Goal: Find contact information: Find contact information

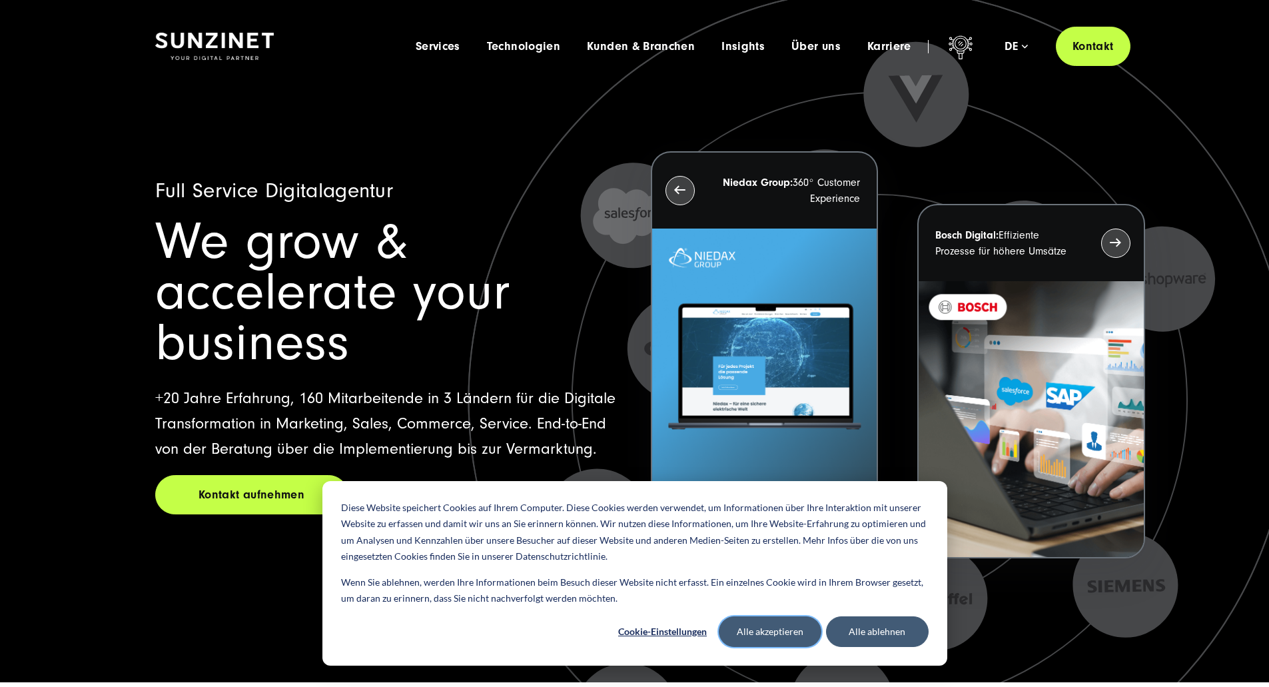
click at [791, 622] on button "Alle akzeptieren" at bounding box center [770, 631] width 103 height 31
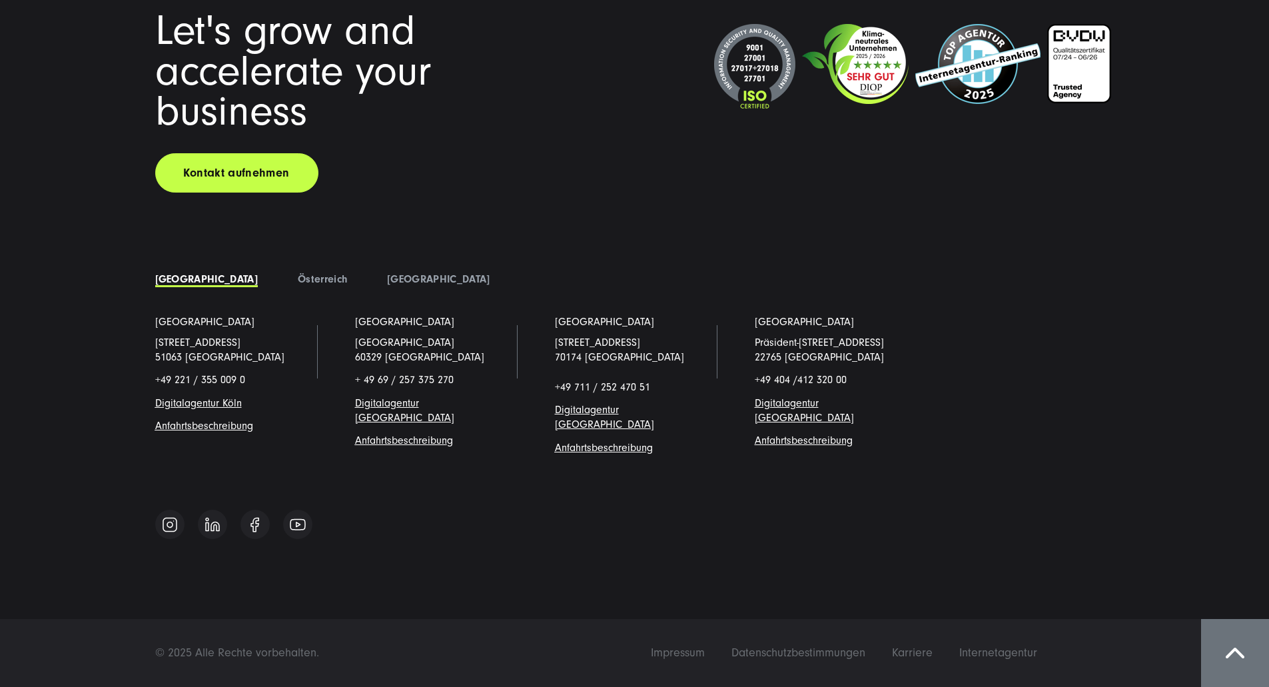
scroll to position [11791, 0]
click at [267, 189] on link "Kontakt aufnehmen" at bounding box center [236, 172] width 163 height 39
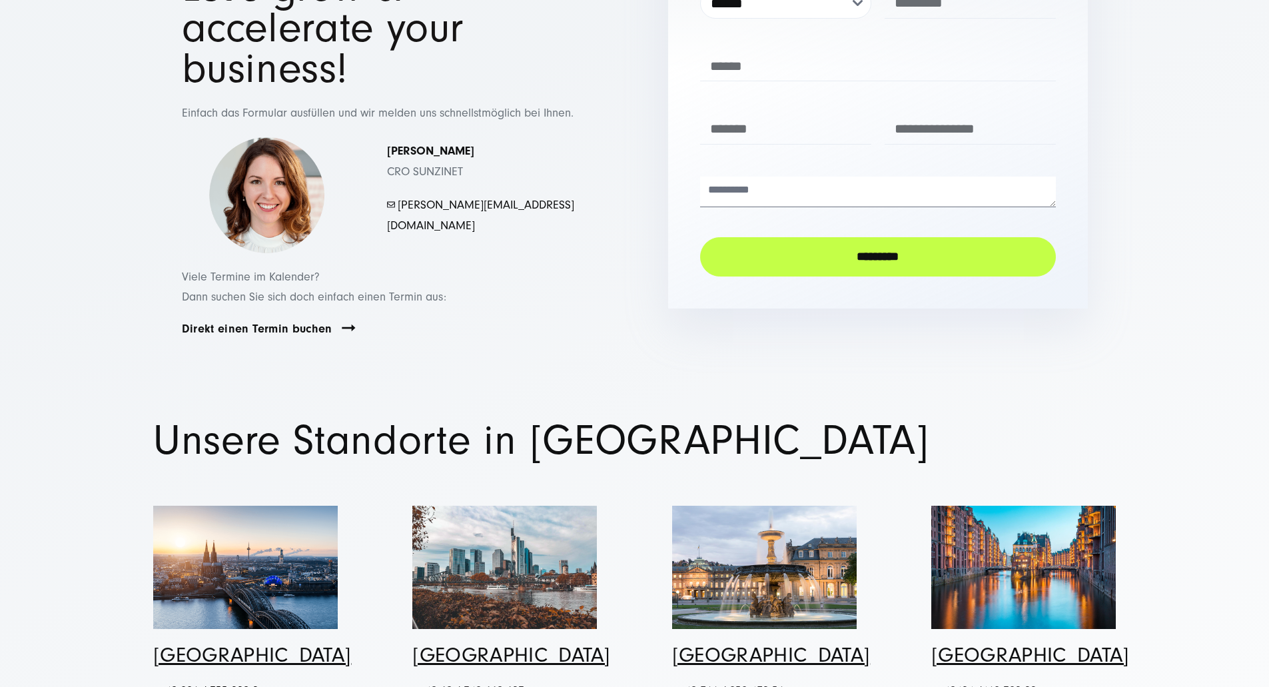
scroll to position [200, 0]
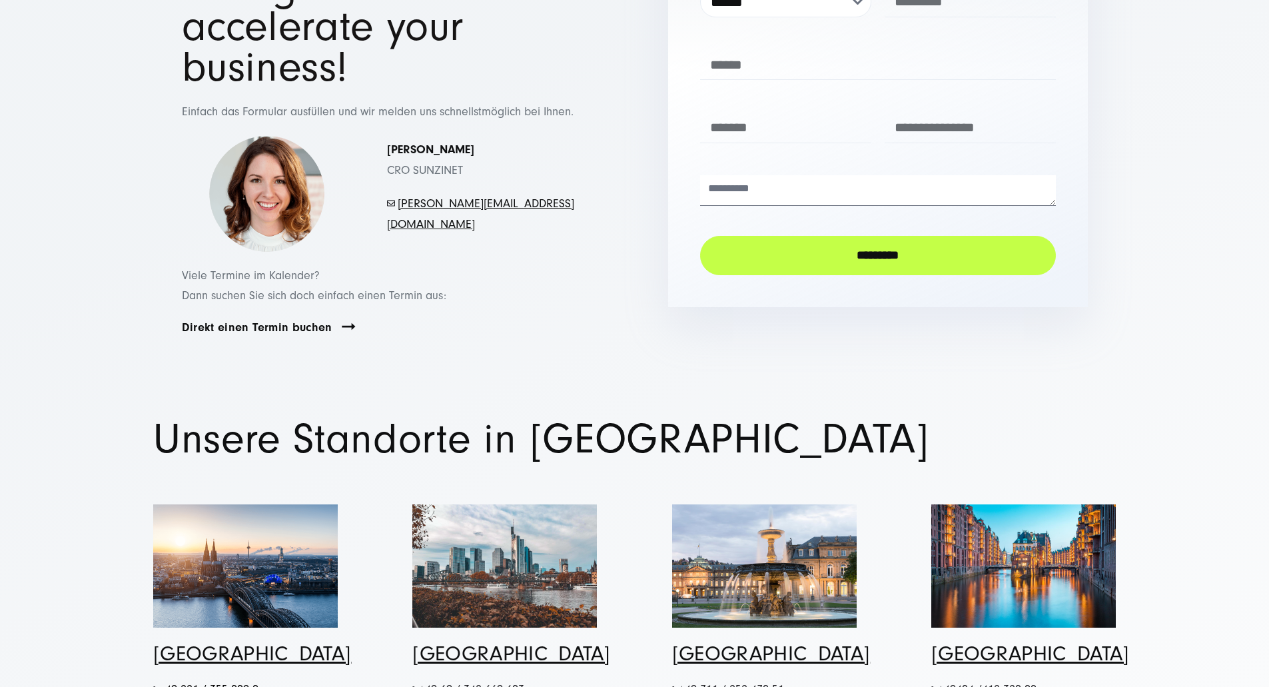
drag, startPoint x: 452, startPoint y: 322, endPoint x: 374, endPoint y: 405, distance: 114.0
click at [374, 303] on span "Viele Termine im Kalender? Dann suchen Sie sich doch einfach einen Termin aus:" at bounding box center [314, 285] width 264 height 35
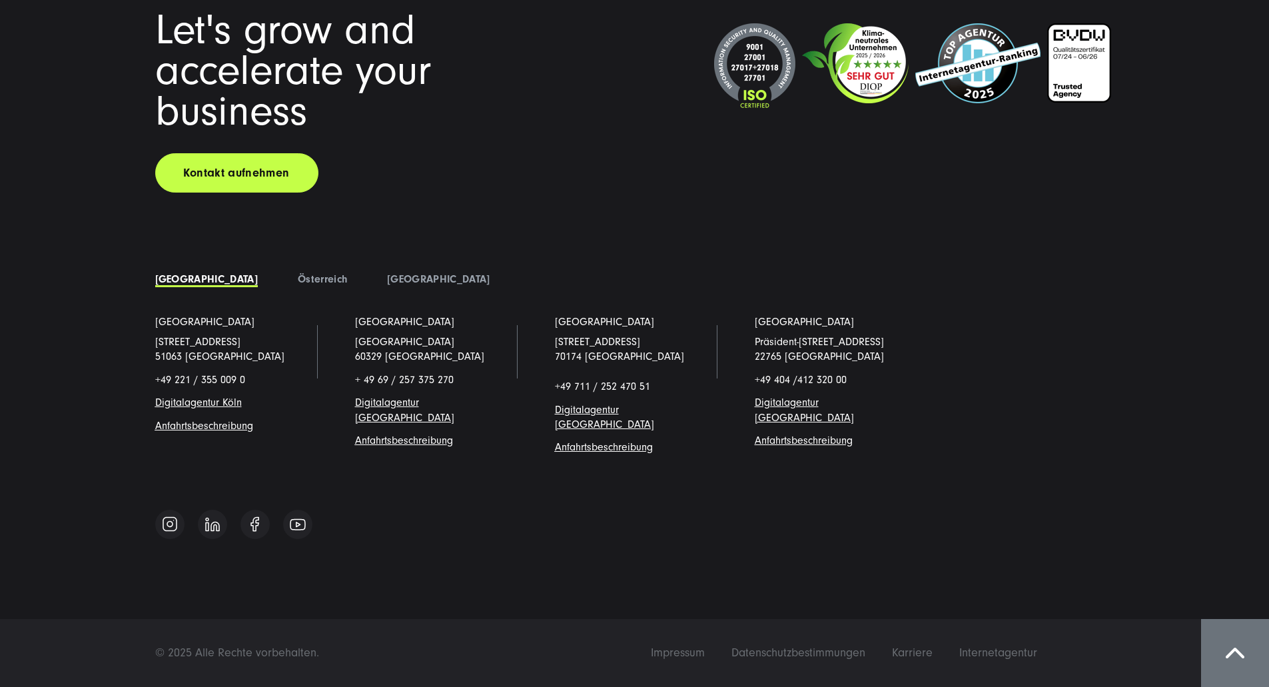
scroll to position [2180, 0]
click at [705, 649] on span "Impressum" at bounding box center [678, 653] width 54 height 14
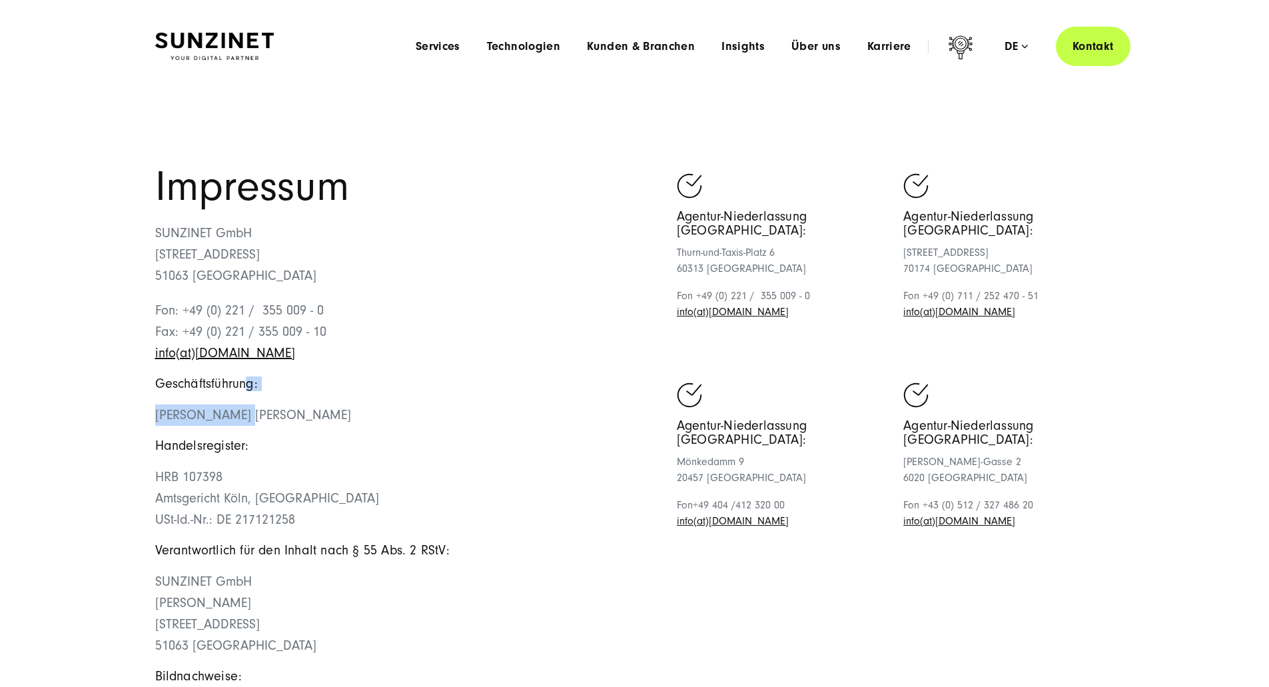
drag, startPoint x: 230, startPoint y: 455, endPoint x: 263, endPoint y: 498, distance: 54.1
click at [263, 498] on div "Impressum SUNZINET GmbH Schanzenstraße 23 51063 Köln Fon: +49 (0) 221 / 355 009…" at bounding box center [395, 449] width 480 height 565
drag, startPoint x: 258, startPoint y: 454, endPoint x: 320, endPoint y: 506, distance: 80.4
click at [337, 503] on div "Impressum SUNZINET GmbH Schanzenstraße 23 51063 Köln Fon: +49 (0) 221 / 355 009…" at bounding box center [395, 449] width 480 height 565
drag, startPoint x: 262, startPoint y: 456, endPoint x: 292, endPoint y: 464, distance: 31.0
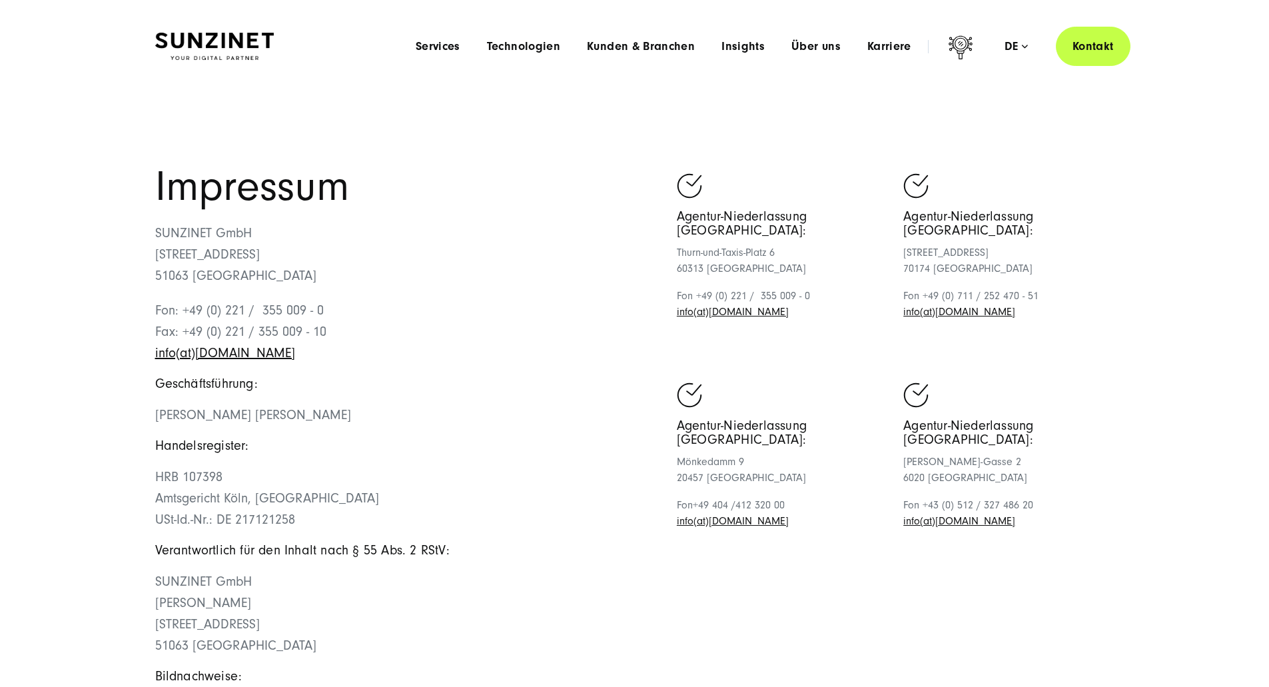
click at [264, 474] on div "Impressum SUNZINET GmbH Schanzenstraße 23 51063 Köln Fon: +49 (0) 221 / 355 009…" at bounding box center [395, 449] width 480 height 565
drag, startPoint x: 302, startPoint y: 453, endPoint x: 219, endPoint y: 460, distance: 83.5
click at [135, 456] on div "Impressum SUNZINET GmbH Schanzenstraße 23 51063 Köln Fon: +49 (0) 221 / 355 009…" at bounding box center [635, 449] width 1013 height 565
copy link "info(at)sunzinet.com"
click at [422, 364] on p "Fon: +49 (0) 221 / 355 009 - 0 Fax: +49 (0) 221 / 355 009 - 10 info(at)sunzinet…" at bounding box center [395, 332] width 480 height 64
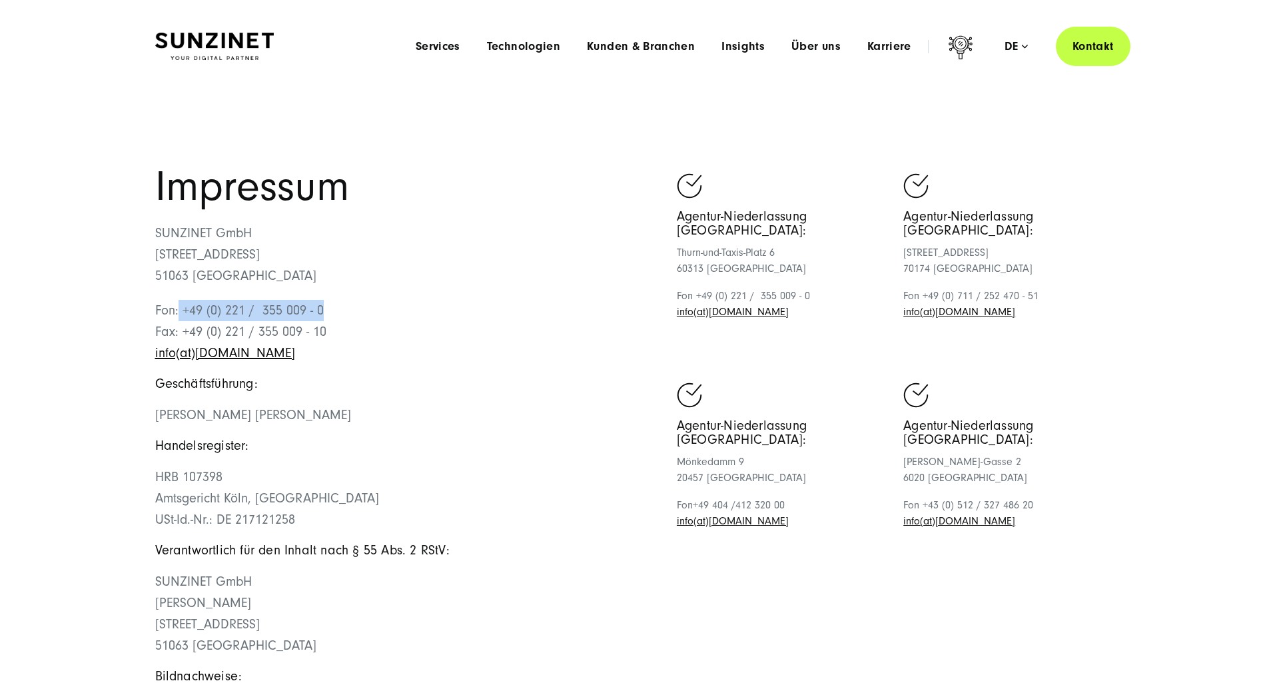
drag, startPoint x: 365, startPoint y: 402, endPoint x: 185, endPoint y: 407, distance: 180.0
click at [185, 364] on p "Fon: +49 (0) 221 / 355 009 - 0 Fax: +49 (0) 221 / 355 009 - 10 info(at)sunzinet…" at bounding box center [395, 332] width 480 height 64
copy p "+49 (0) 221 / 355 009 - 0"
